Goal: Complete application form

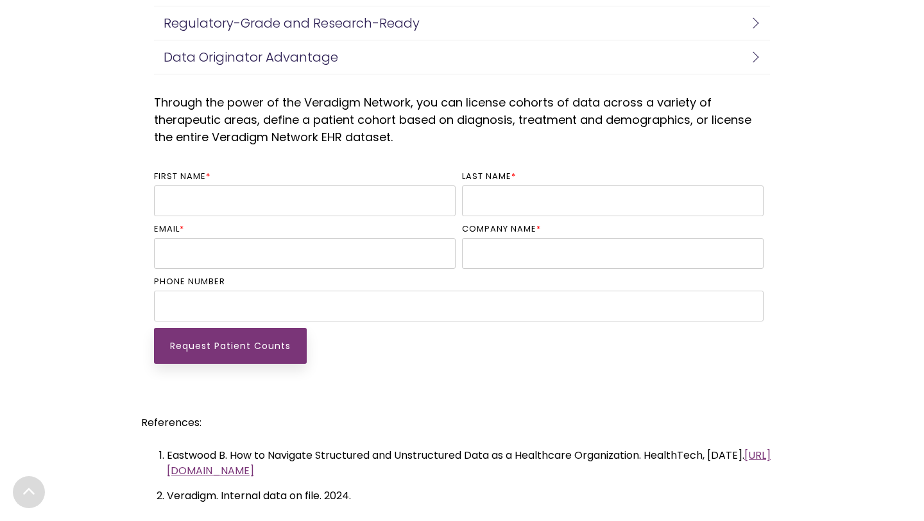
scroll to position [3048, 0]
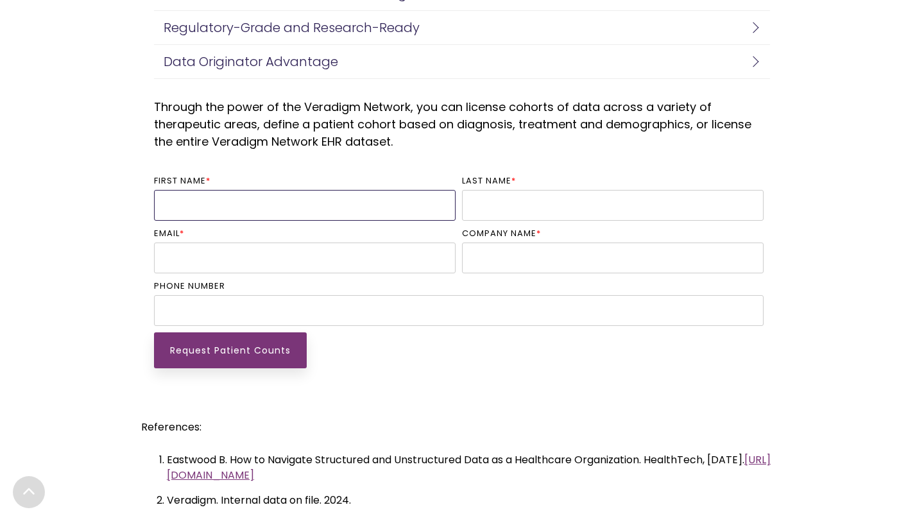
click at [323, 200] on input "First name *" at bounding box center [305, 205] width 302 height 31
type input "Caitlin"
click at [563, 205] on input "Last name *" at bounding box center [613, 205] width 302 height 31
type input "[PERSON_NAME]"
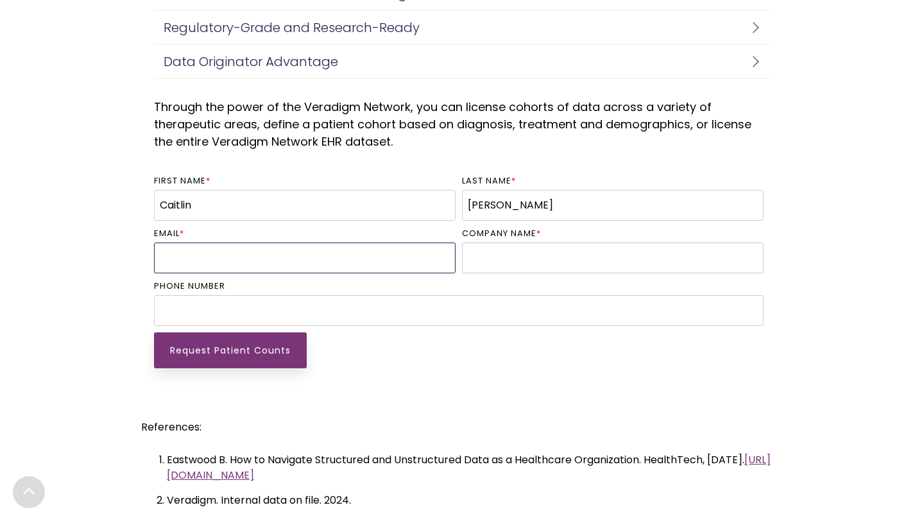
click at [384, 250] on input "Email *" at bounding box center [305, 258] width 302 height 31
type input "[EMAIL_ADDRESS][DOMAIN_NAME]"
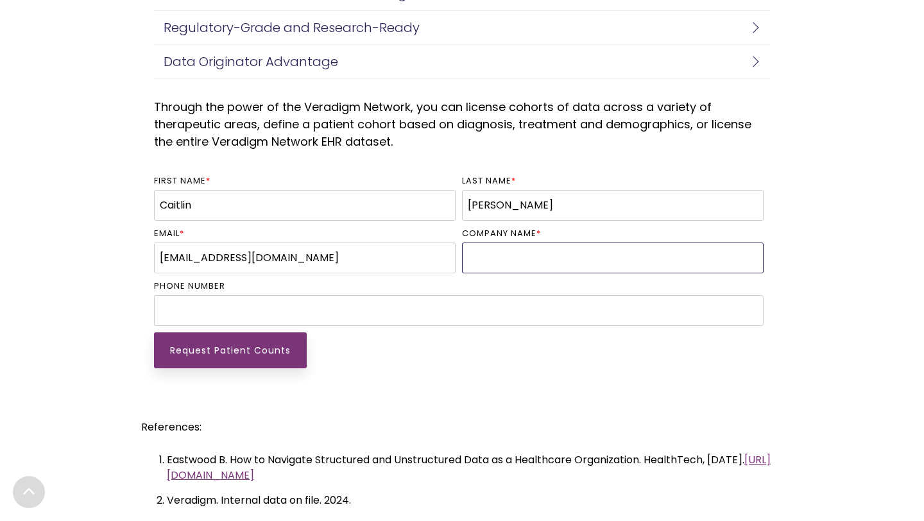
click at [536, 248] on input "Company name *" at bounding box center [613, 258] width 302 height 31
type input "[US_STATE][GEOGRAPHIC_DATA]"
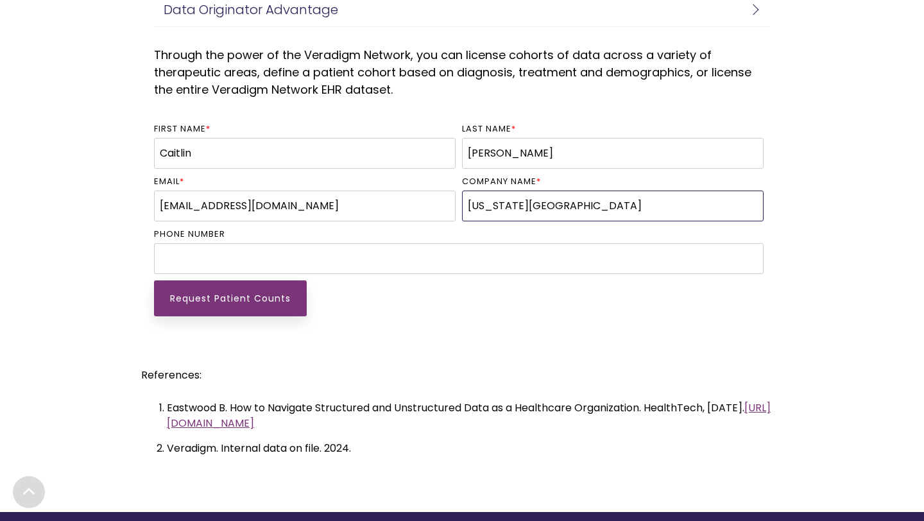
scroll to position [3102, 0]
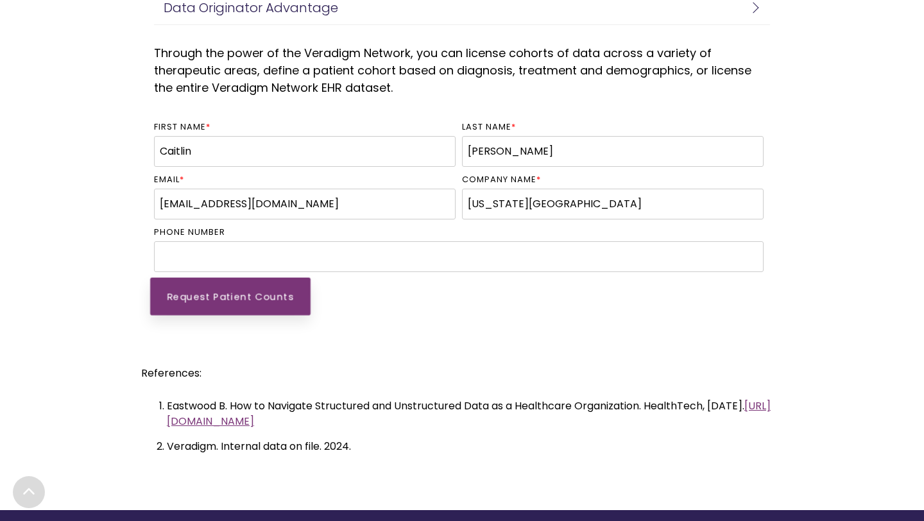
click at [261, 289] on input "Request Patient Counts" at bounding box center [230, 296] width 160 height 38
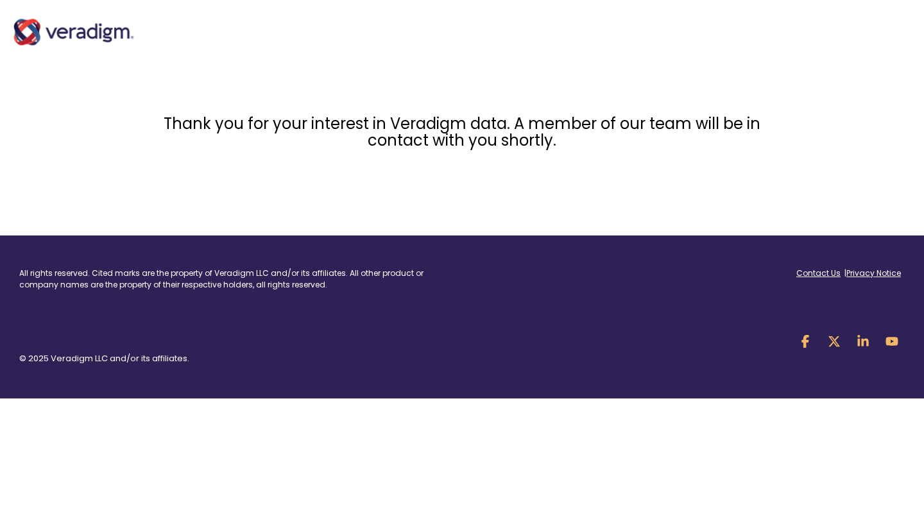
click at [477, 43] on div "Toggle Menu" at bounding box center [462, 31] width 924 height 51
